Goal: Information Seeking & Learning: Check status

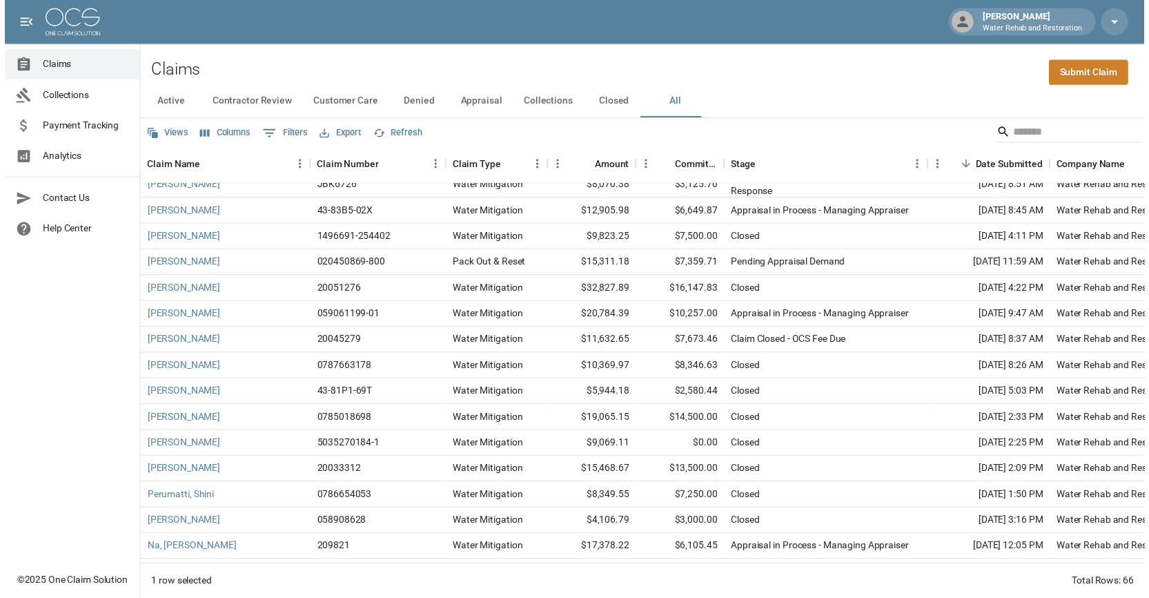
scroll to position [1035, 0]
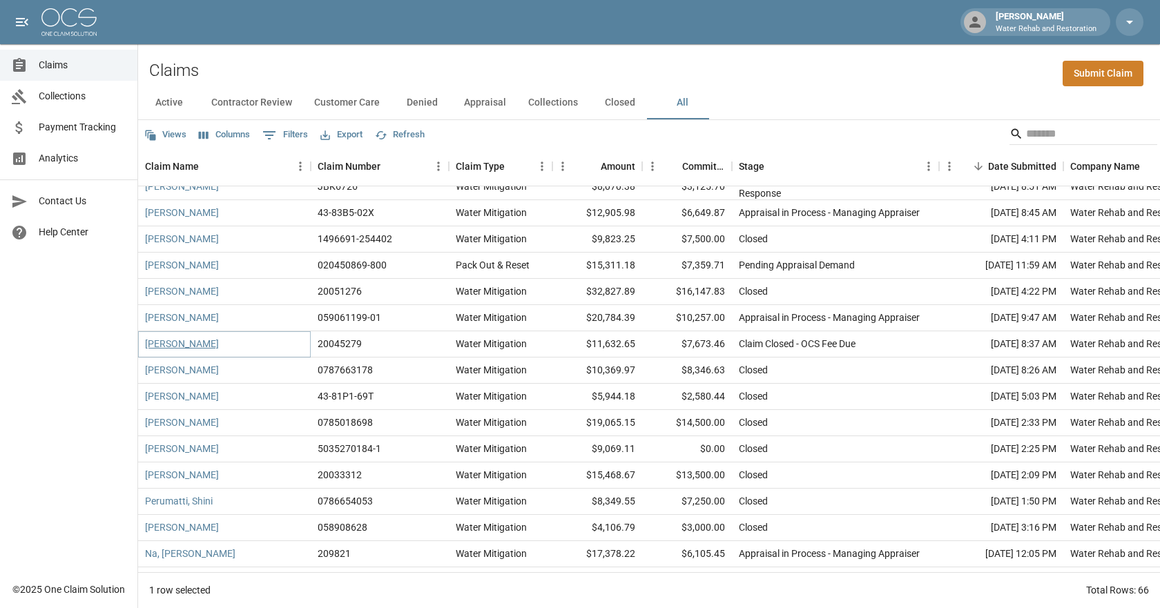
click at [181, 339] on link "[PERSON_NAME]" at bounding box center [182, 344] width 74 height 14
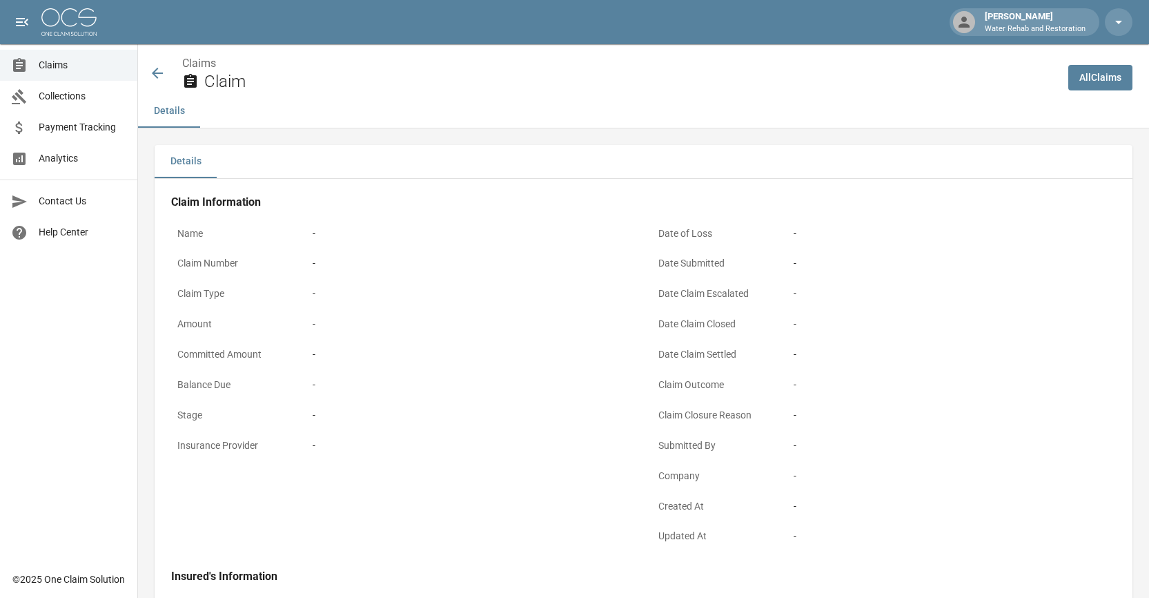
click at [39, 59] on span "Claims" at bounding box center [83, 65] width 88 height 14
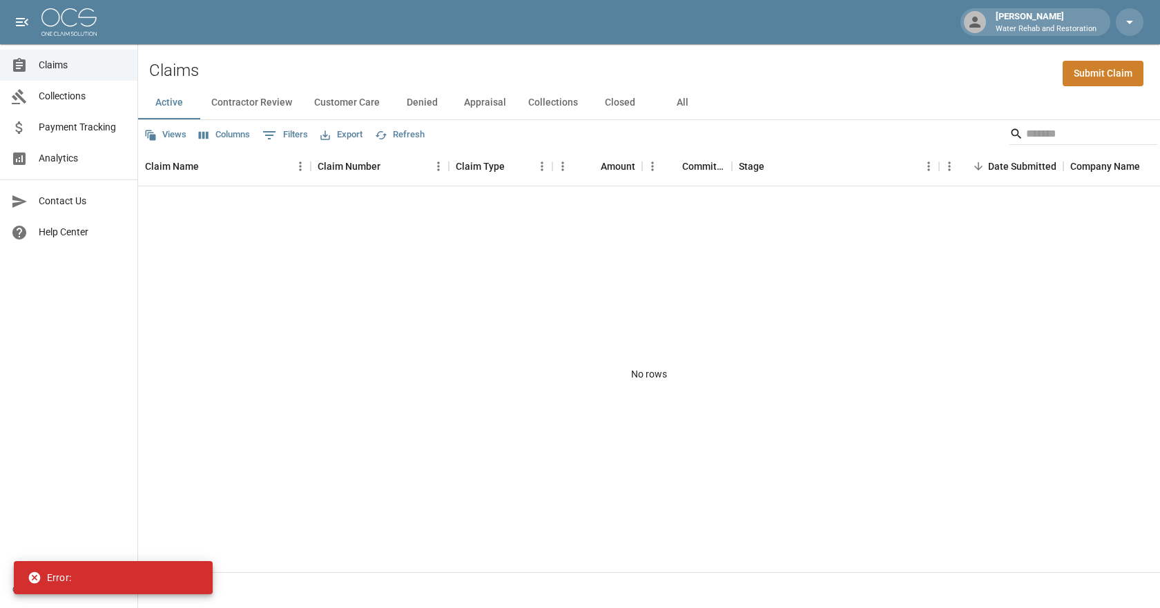
click at [670, 97] on button "All" at bounding box center [682, 102] width 62 height 33
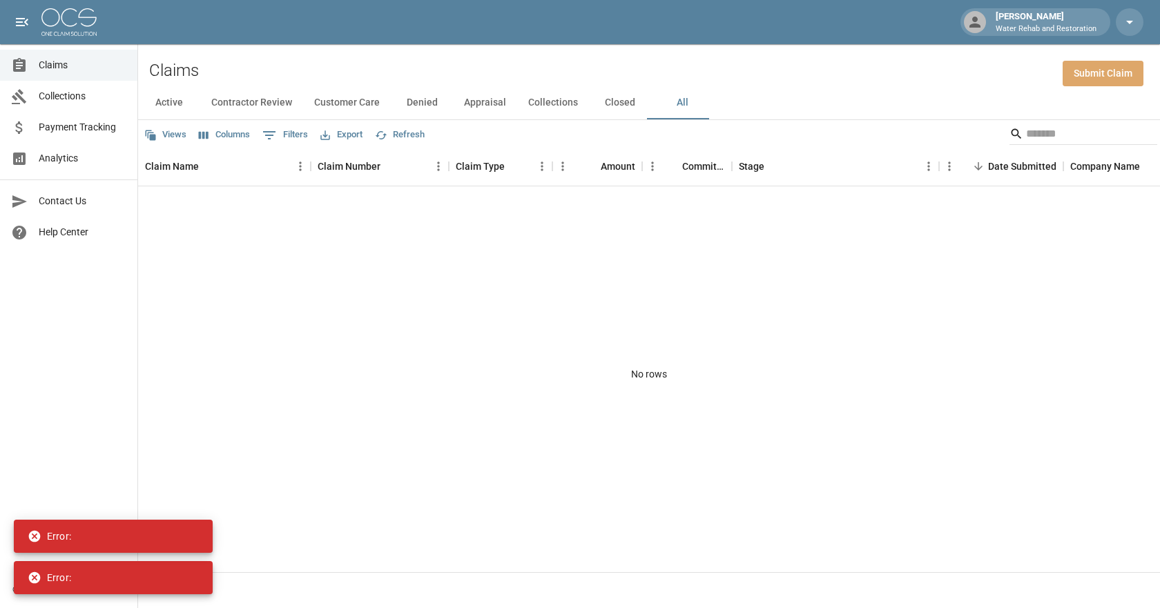
click at [1085, 74] on link "Submit Claim" at bounding box center [1102, 74] width 81 height 26
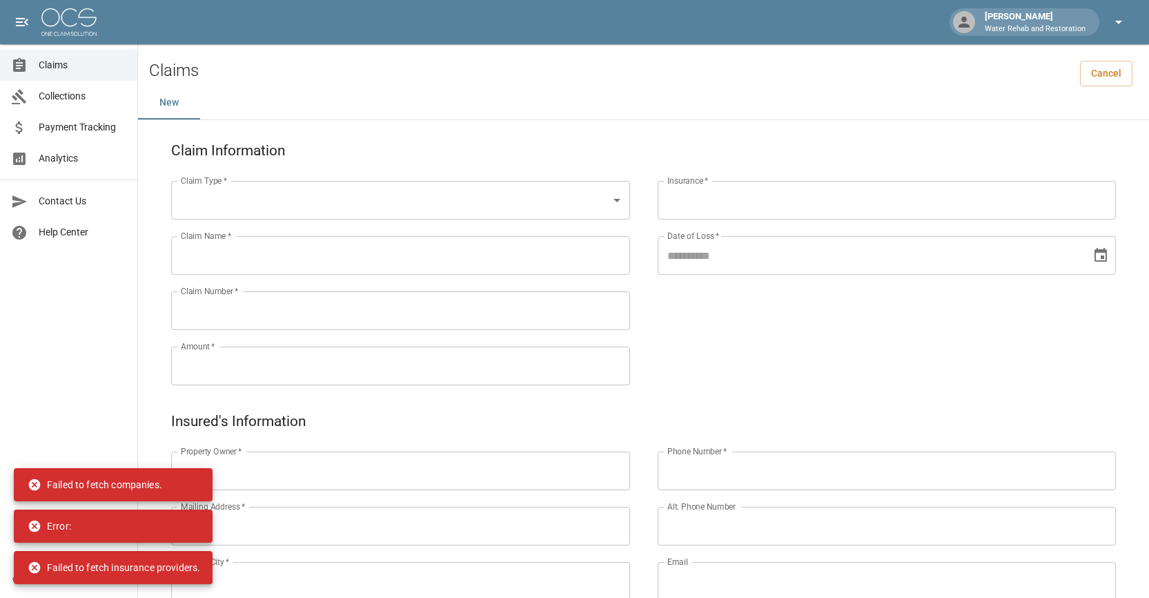
click at [1120, 12] on button "button" at bounding box center [1119, 22] width 28 height 28
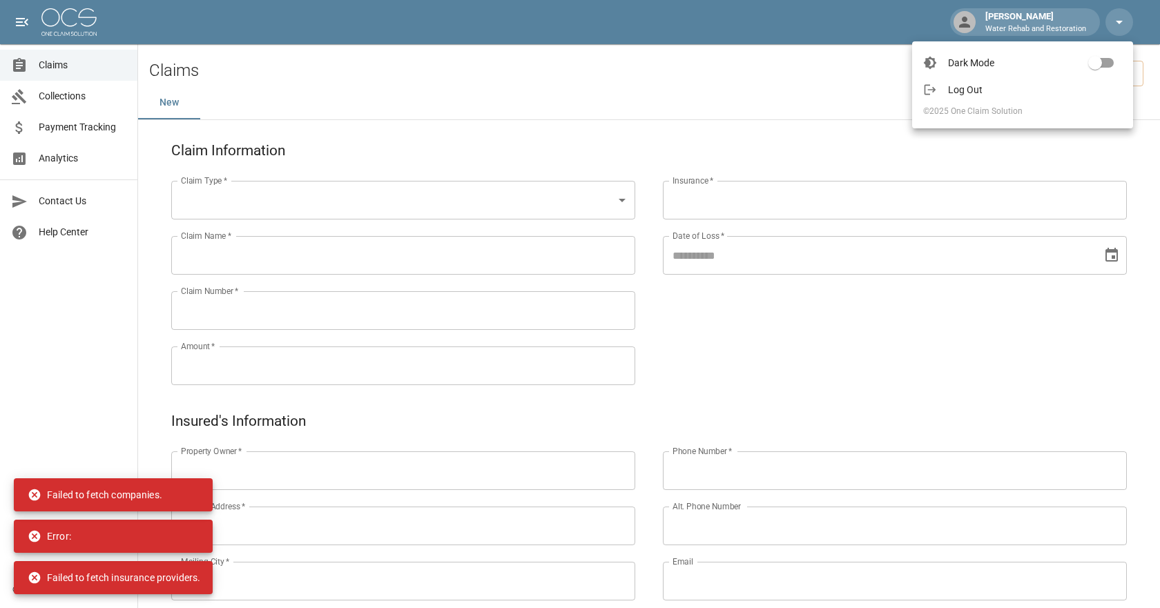
click at [979, 96] on span "Log Out" at bounding box center [1035, 90] width 174 height 14
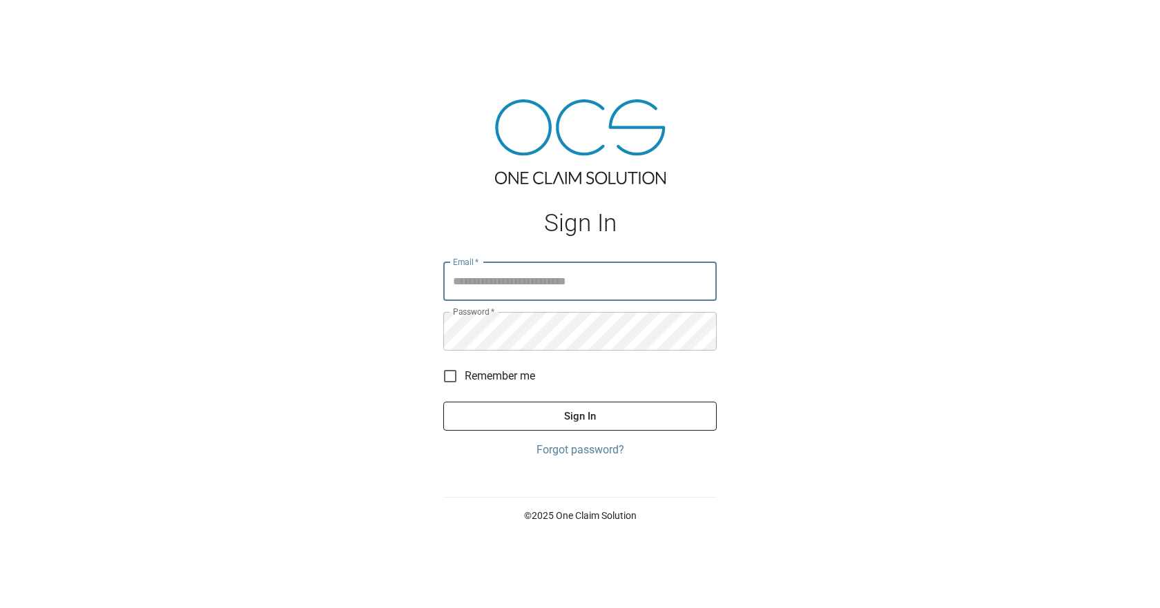
click at [547, 275] on input "Email   *" at bounding box center [579, 281] width 273 height 39
type input "**********"
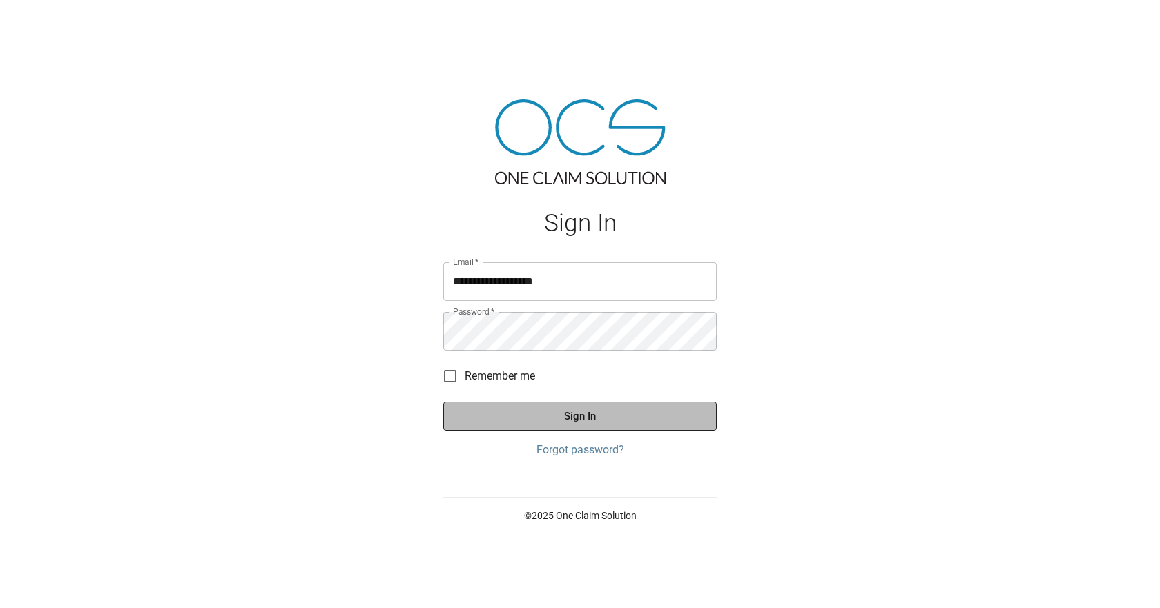
click at [580, 405] on button "Sign In" at bounding box center [579, 416] width 273 height 29
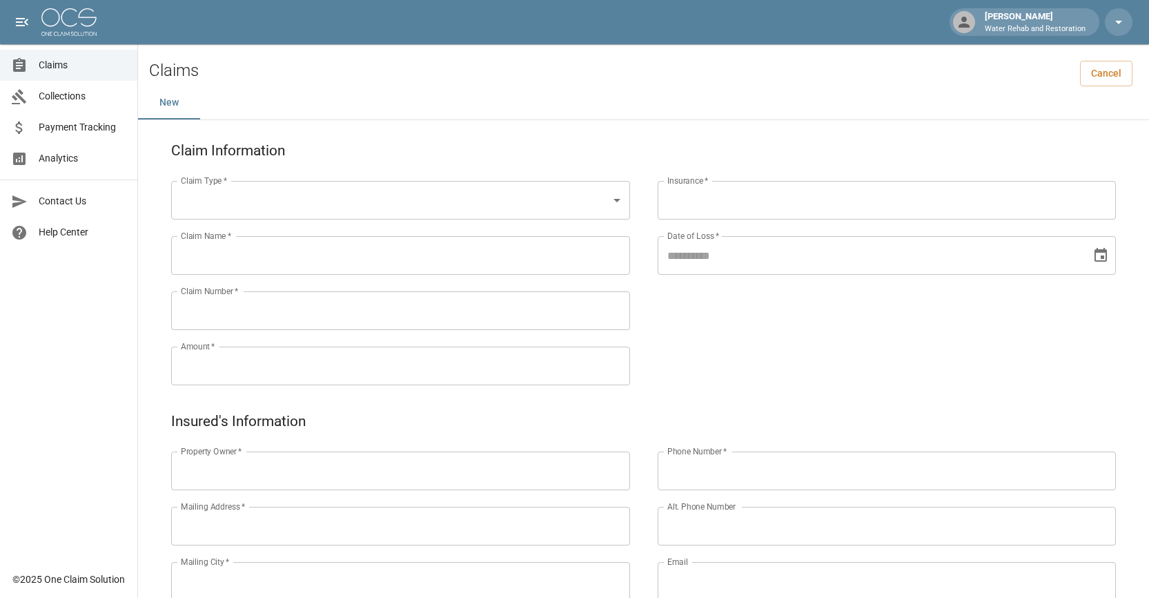
click at [62, 68] on span "Claims" at bounding box center [83, 65] width 88 height 14
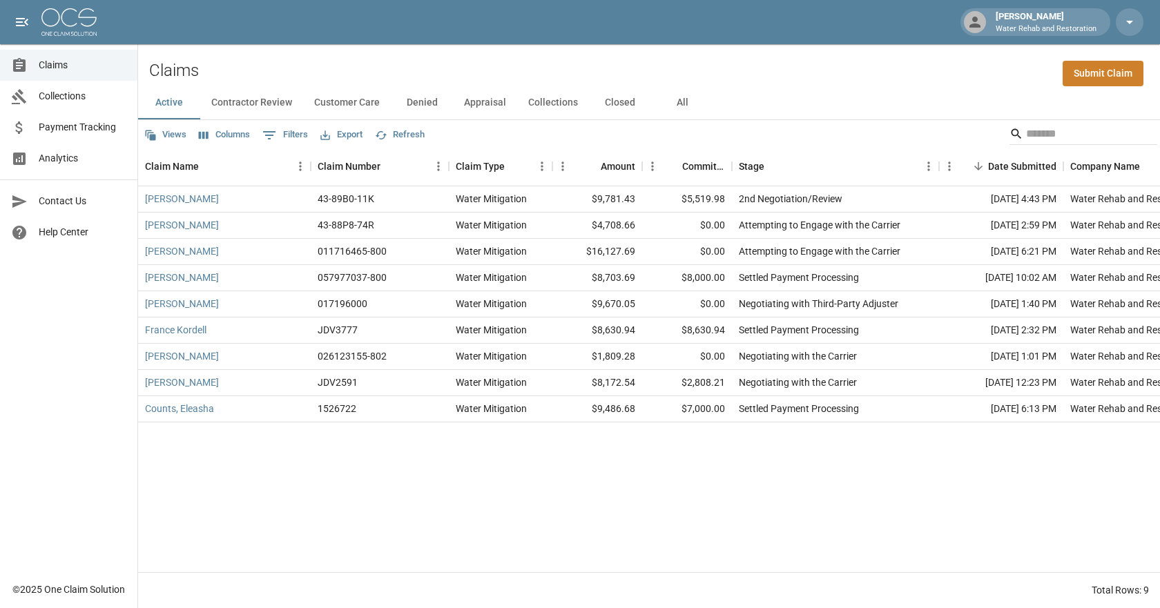
click at [70, 69] on span "Claims" at bounding box center [83, 65] width 88 height 14
click at [671, 96] on button "All" at bounding box center [682, 102] width 62 height 33
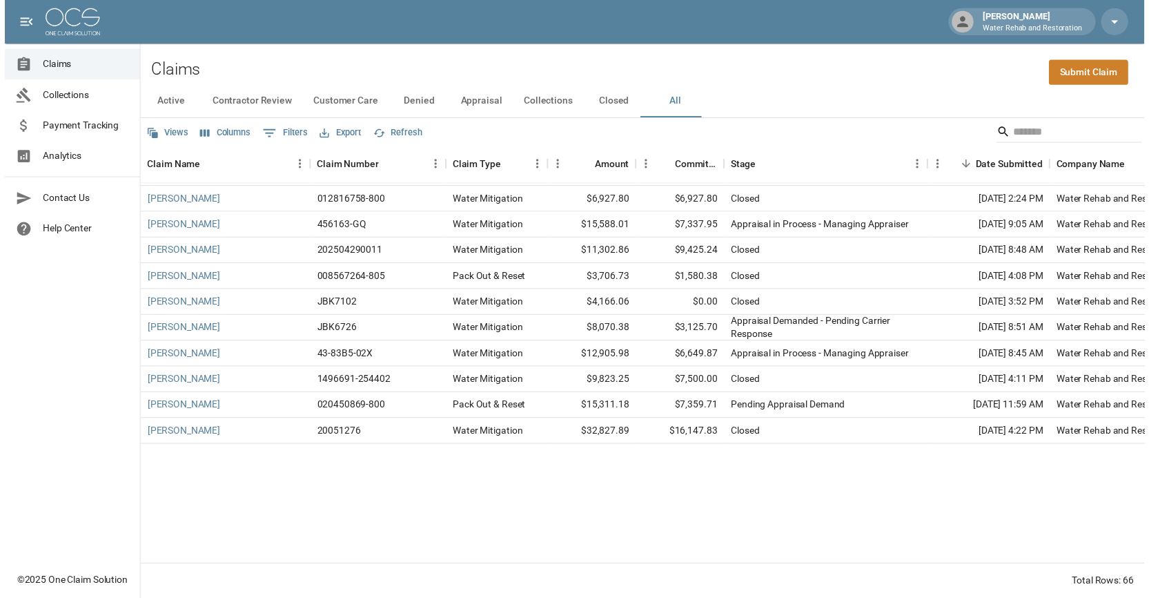
scroll to position [897, 0]
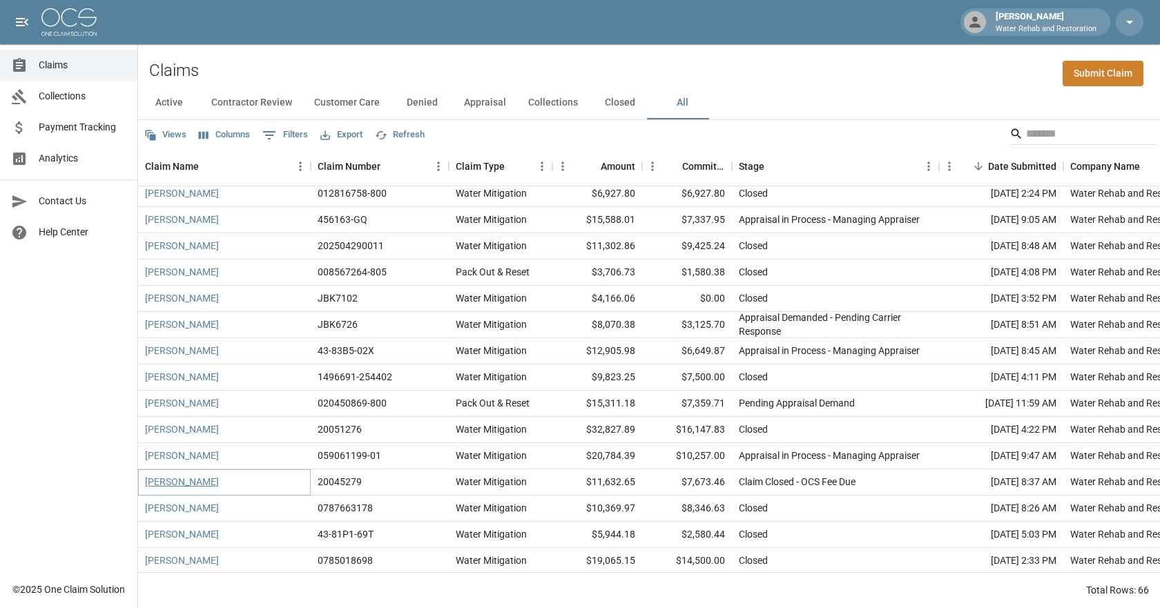
click at [209, 483] on link "[PERSON_NAME]" at bounding box center [182, 482] width 74 height 14
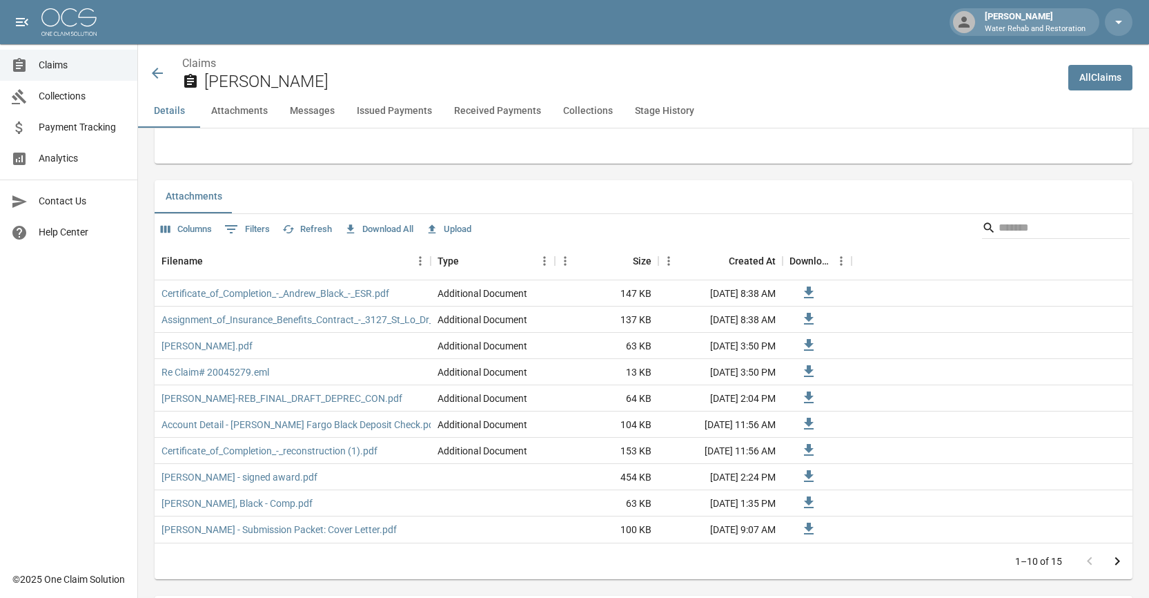
scroll to position [828, 0]
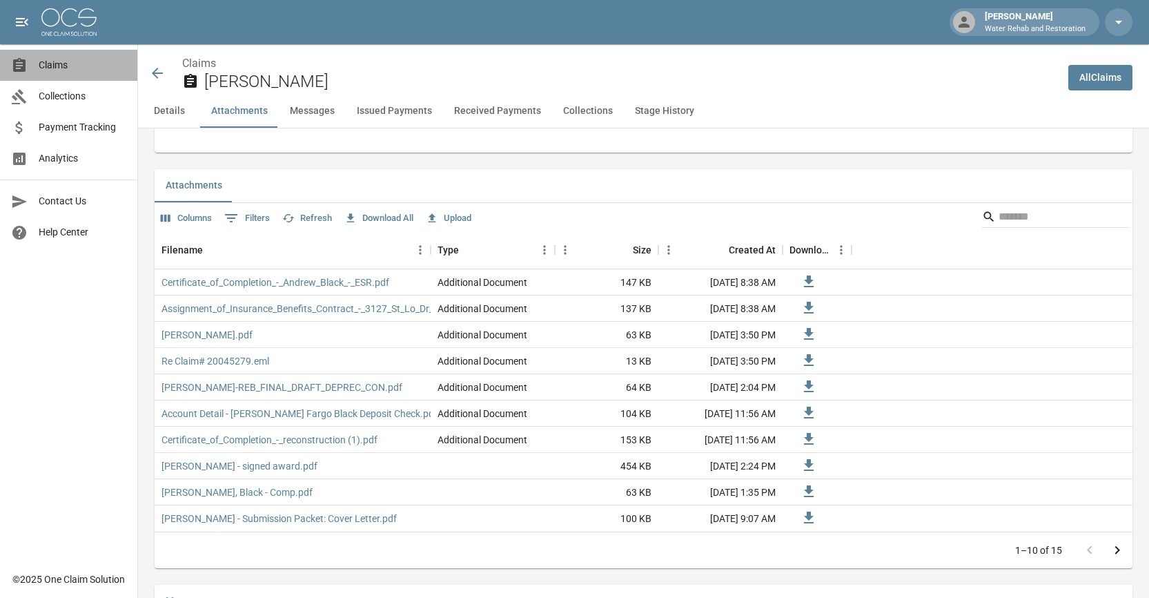
click at [46, 63] on span "Claims" at bounding box center [83, 65] width 88 height 14
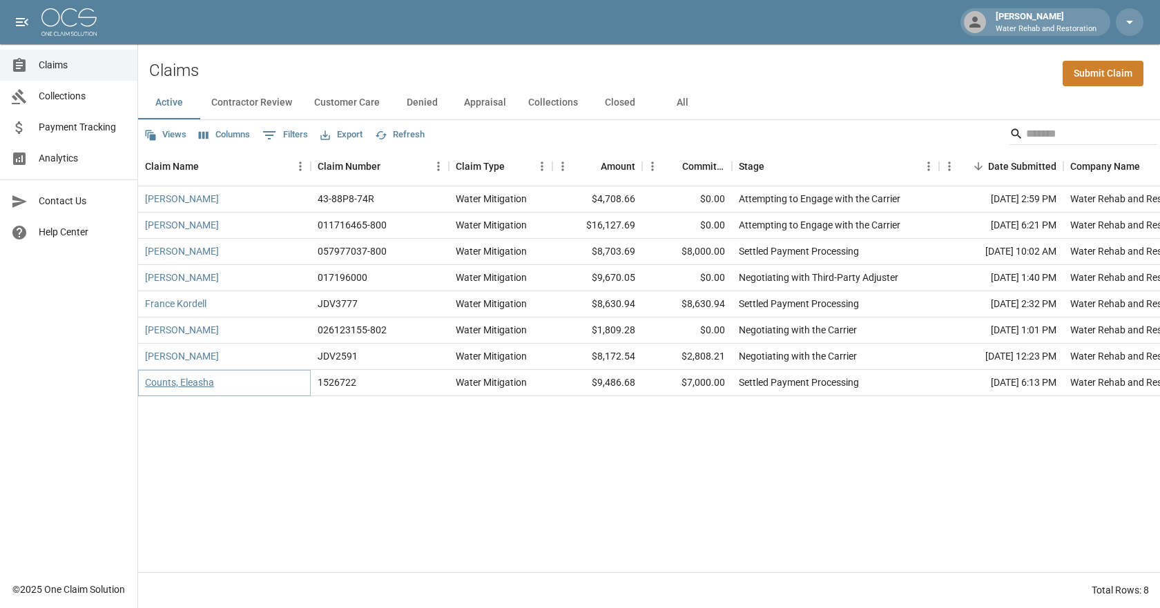
click at [189, 380] on link "Counts, Eleasha" at bounding box center [179, 383] width 69 height 14
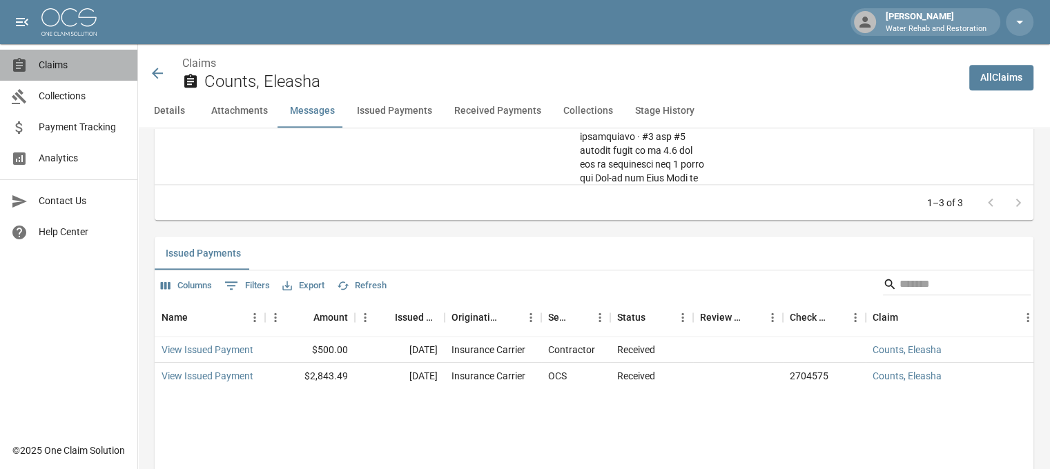
click at [86, 66] on span "Claims" at bounding box center [83, 65] width 88 height 14
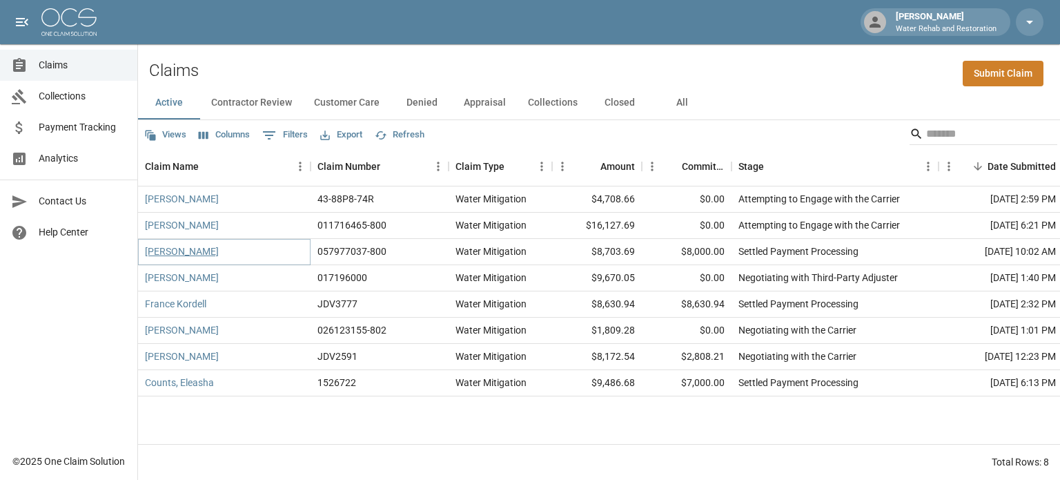
click at [167, 253] on link "[PERSON_NAME]" at bounding box center [182, 251] width 74 height 14
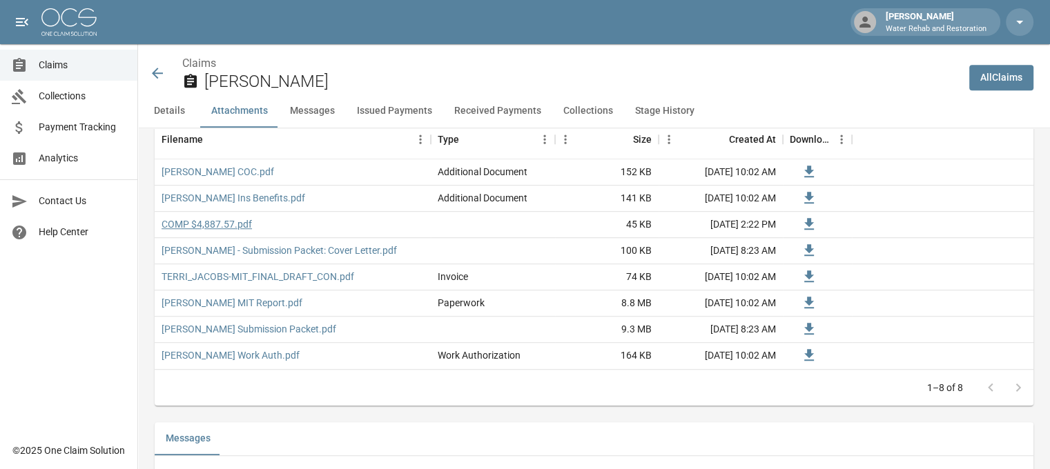
scroll to position [884, 0]
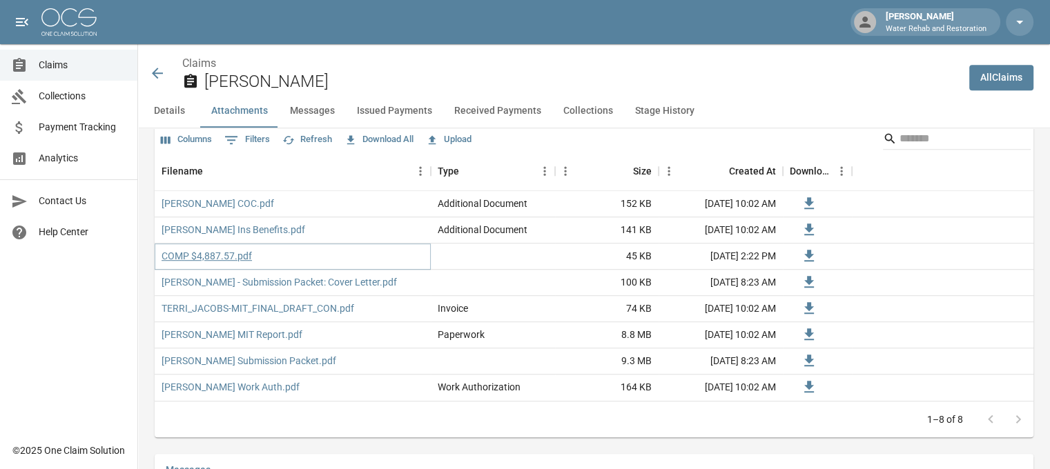
click at [239, 253] on link "COMP $4,887.57.pdf" at bounding box center [207, 256] width 90 height 14
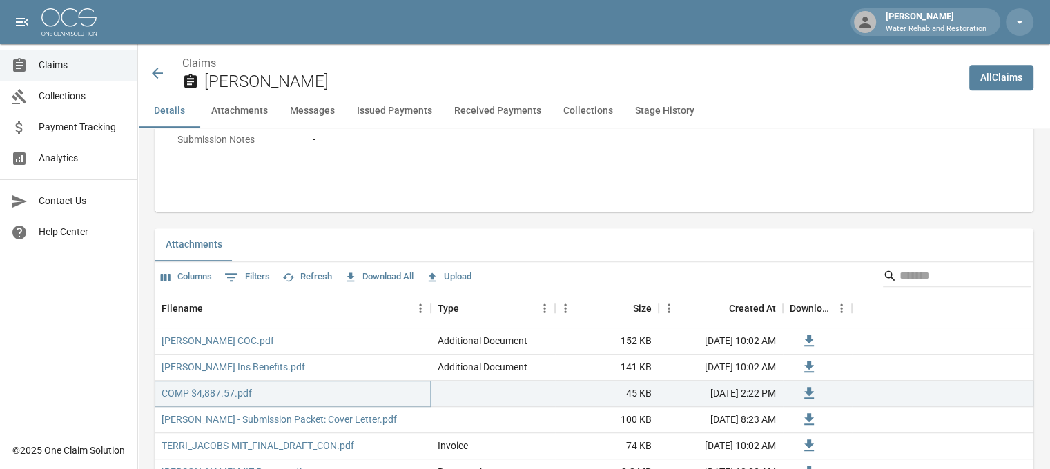
scroll to position [746, 0]
click at [325, 113] on button "Messages" at bounding box center [312, 111] width 67 height 33
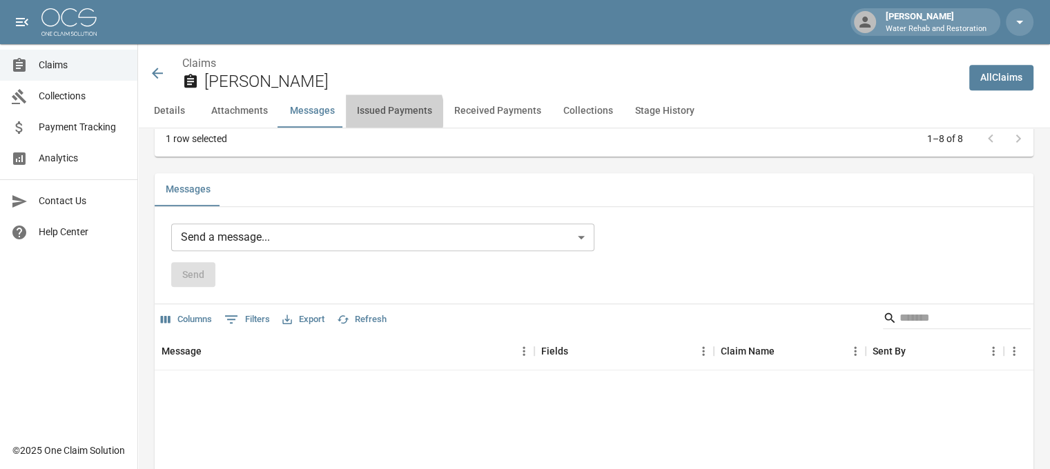
click at [380, 113] on button "Issued Payments" at bounding box center [394, 111] width 97 height 33
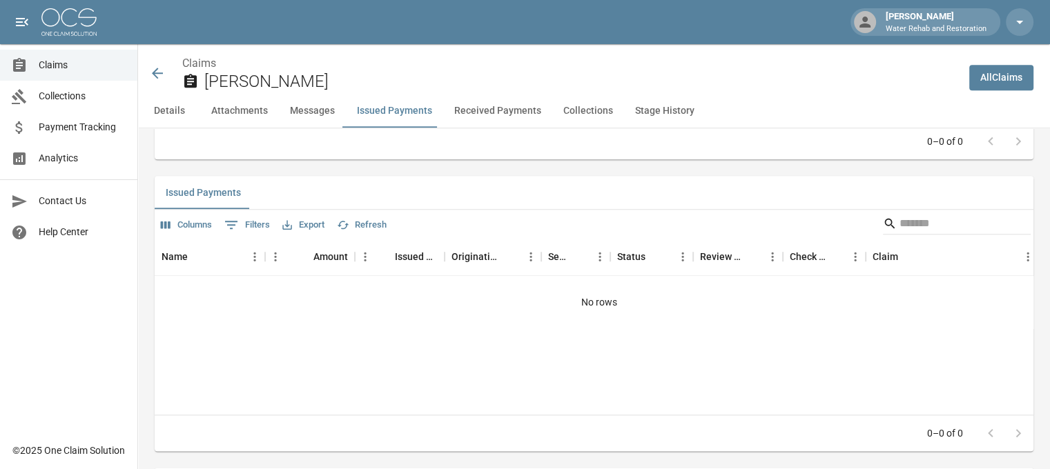
scroll to position [1555, 0]
click at [491, 110] on button "Received Payments" at bounding box center [497, 111] width 109 height 33
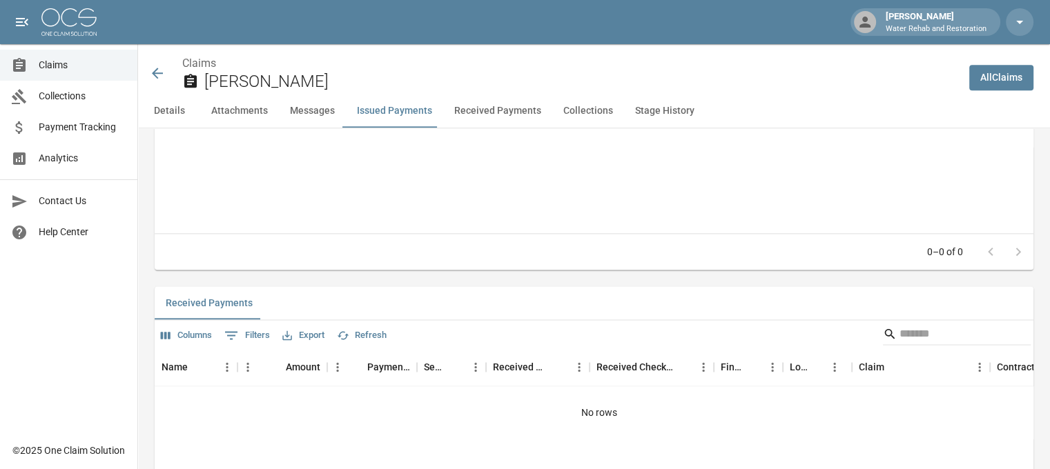
scroll to position [1847, 0]
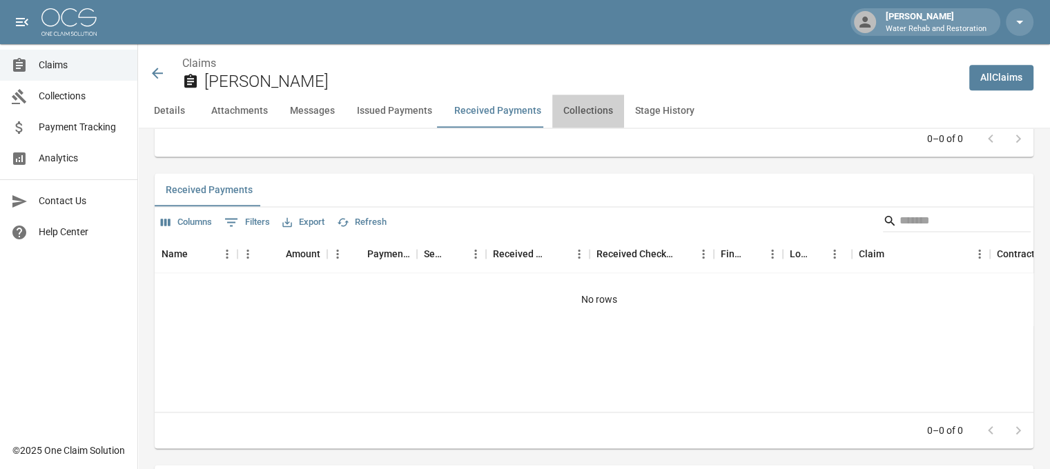
click at [574, 110] on button "Collections" at bounding box center [588, 111] width 72 height 33
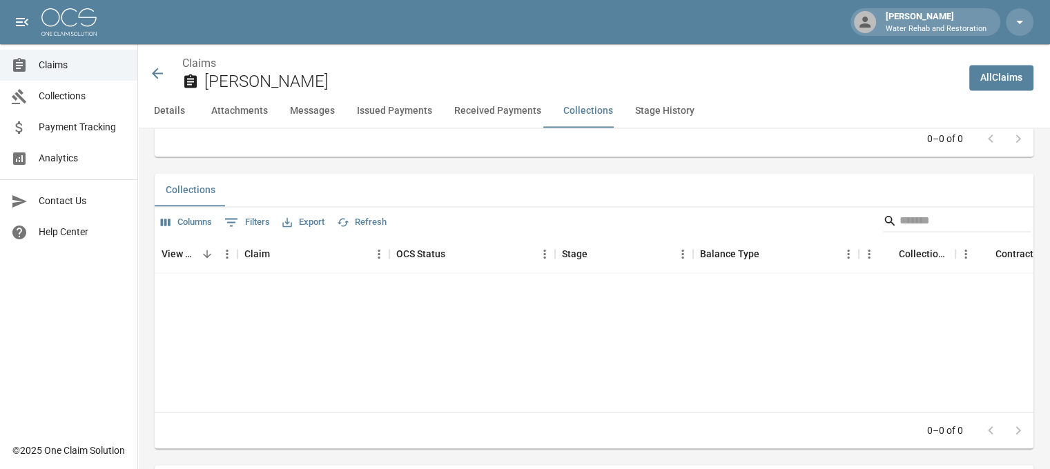
click at [624, 108] on button "Stage History" at bounding box center [664, 111] width 81 height 33
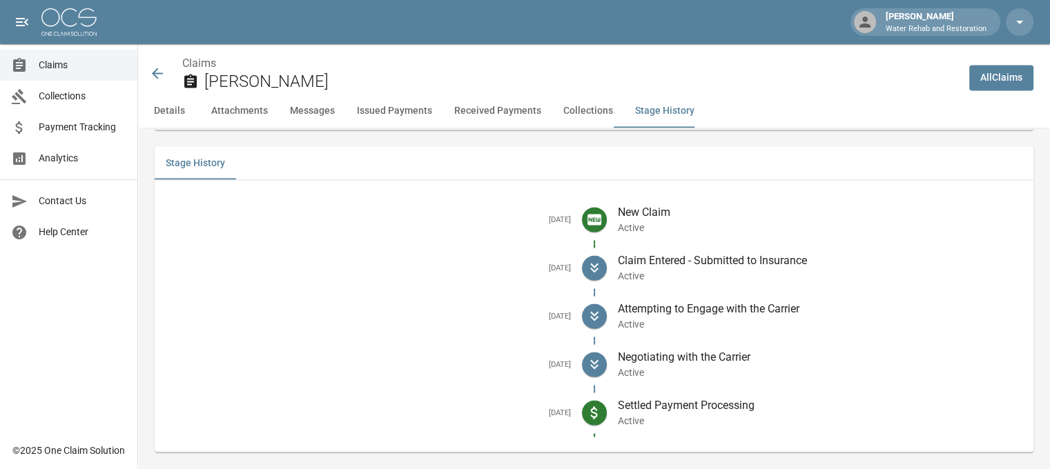
scroll to position [2472, 0]
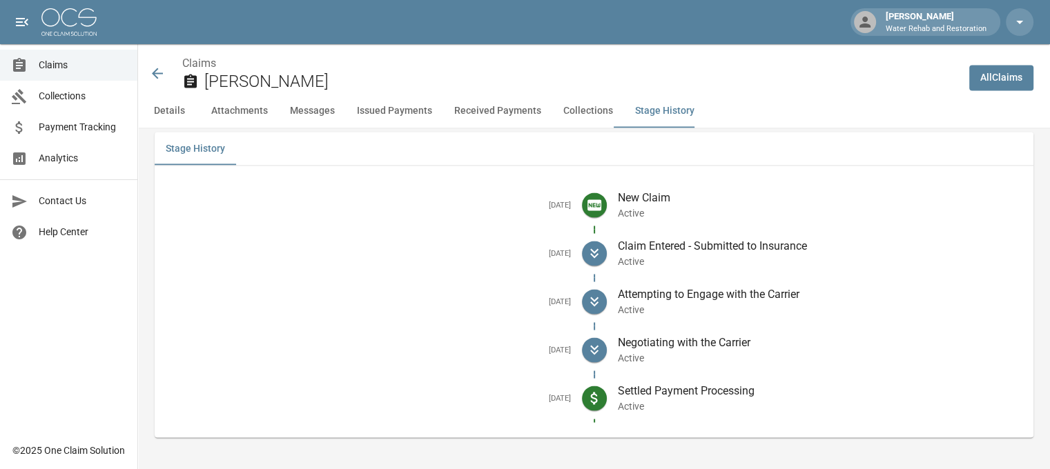
click at [150, 71] on icon at bounding box center [157, 73] width 17 height 17
